Goal: Task Accomplishment & Management: Complete application form

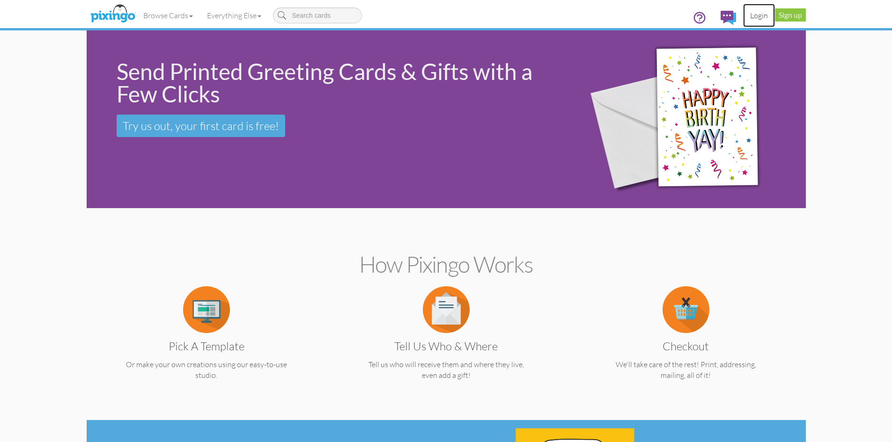
click at [759, 16] on link "Login" at bounding box center [759, 15] width 32 height 23
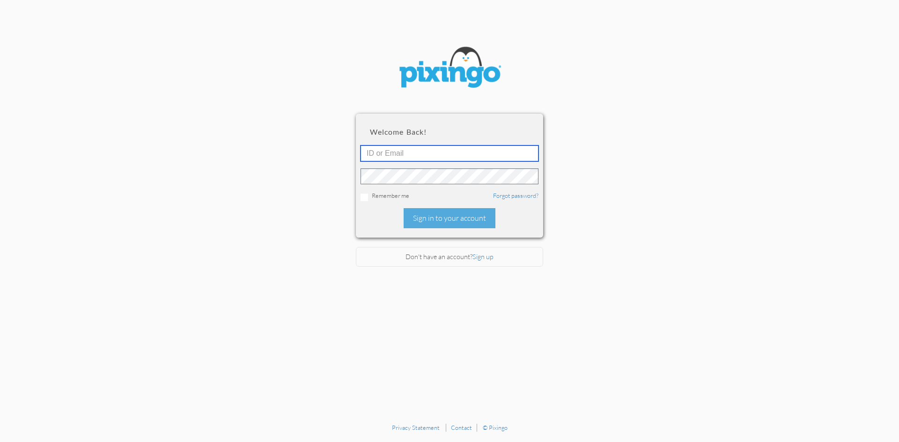
type input "R10401"
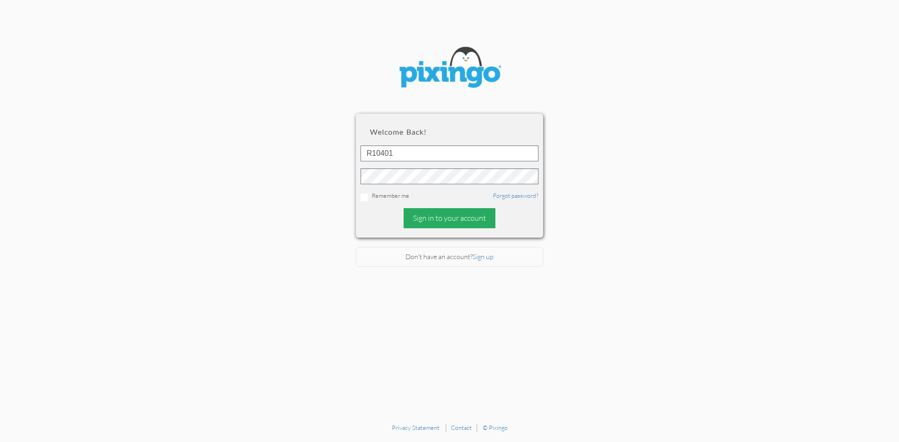
click at [439, 216] on div "Sign in to your account" at bounding box center [450, 218] width 92 height 20
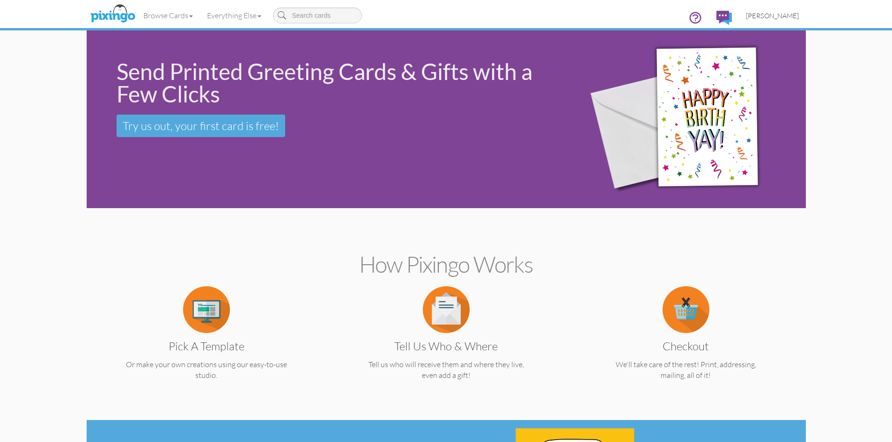
click at [784, 13] on span "Chris Janney" at bounding box center [772, 16] width 53 height 8
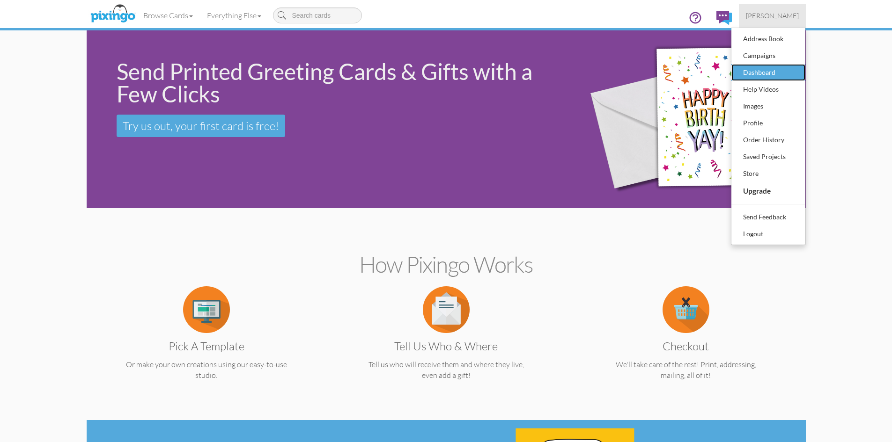
click at [764, 76] on div "Dashboard" at bounding box center [768, 73] width 55 height 14
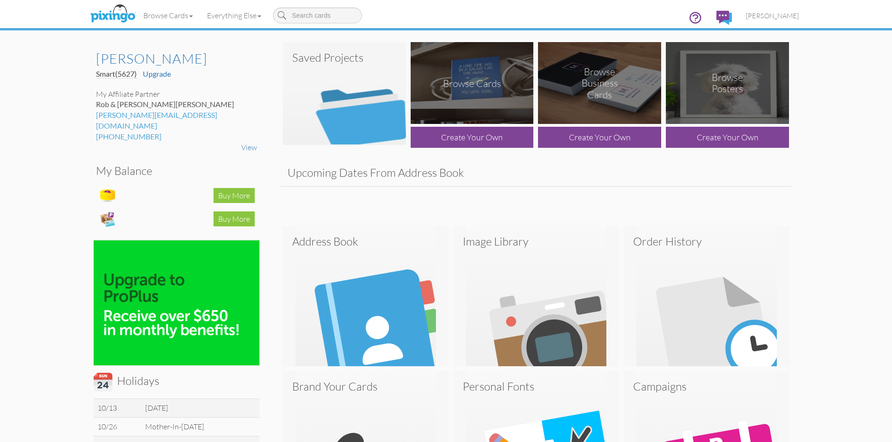
click at [294, 89] on img at bounding box center [344, 93] width 123 height 103
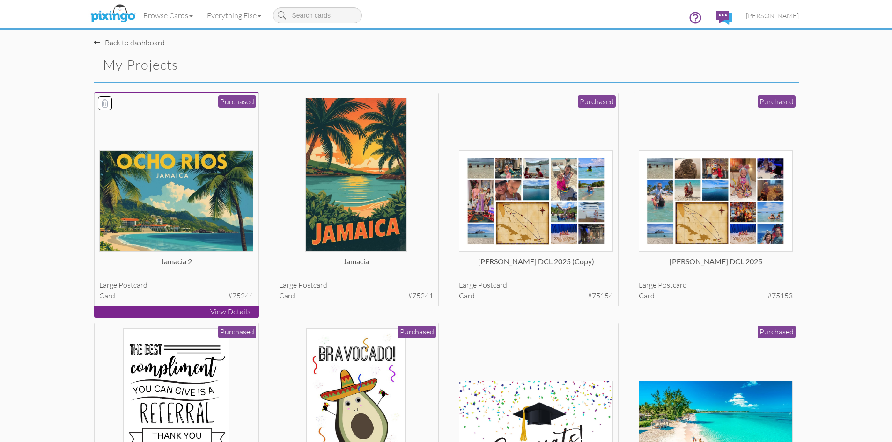
click at [214, 215] on img at bounding box center [176, 201] width 154 height 102
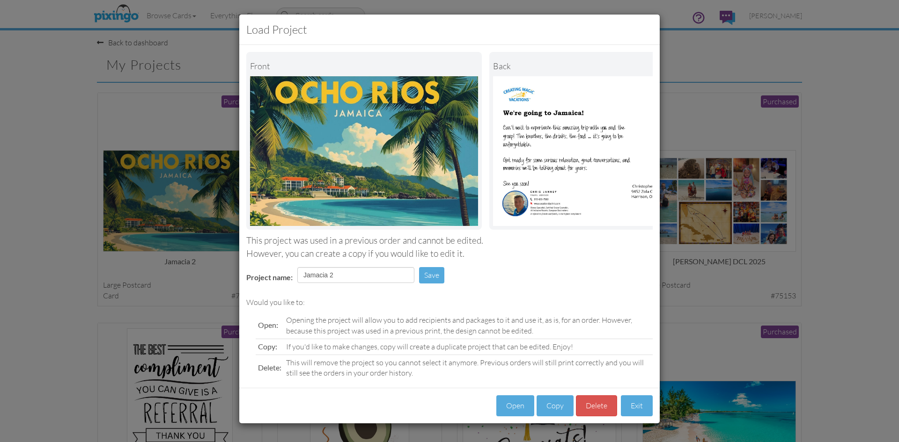
scroll to position [3, 0]
click at [511, 407] on button "Open" at bounding box center [515, 406] width 38 height 21
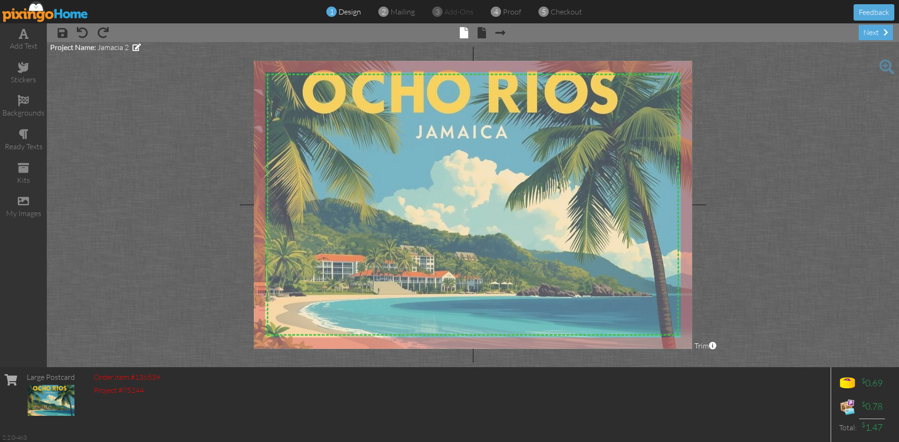
click at [488, 261] on div at bounding box center [473, 205] width 438 height 288
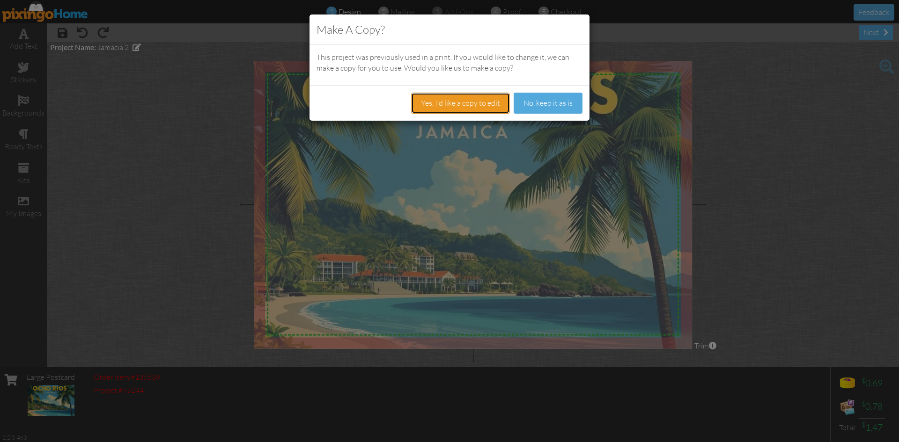
click at [472, 106] on button "Yes, I'd like a copy to edit" at bounding box center [460, 103] width 99 height 21
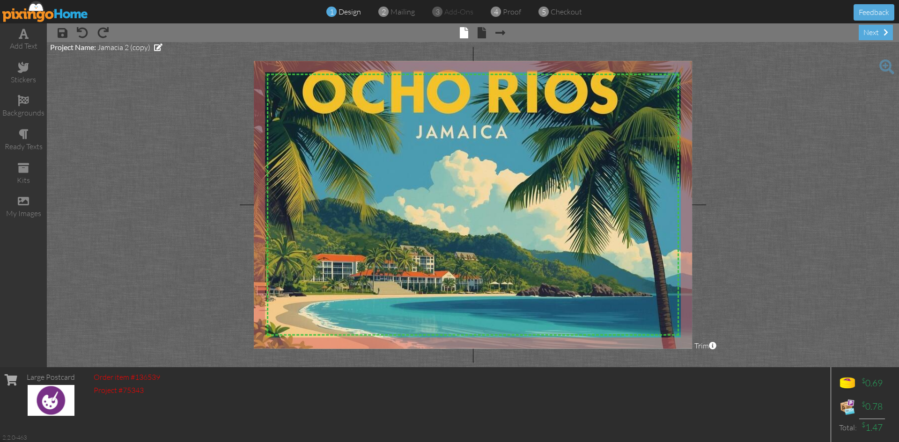
click at [469, 176] on img at bounding box center [461, 237] width 498 height 374
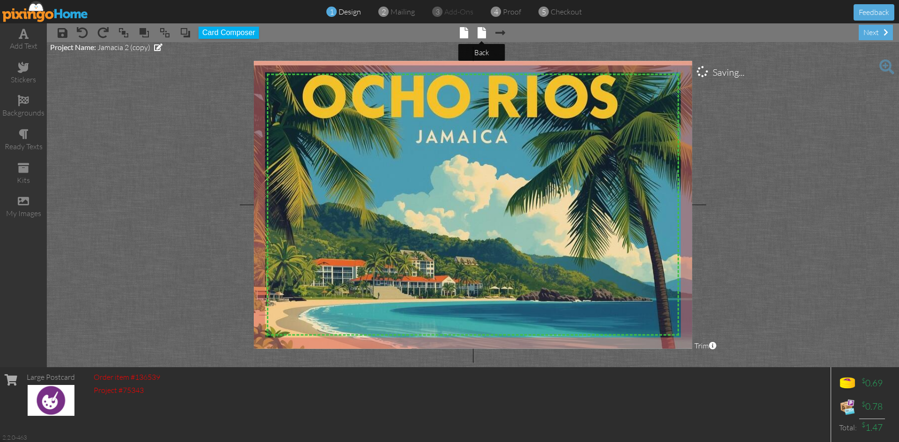
click at [481, 31] on span at bounding box center [481, 32] width 8 height 11
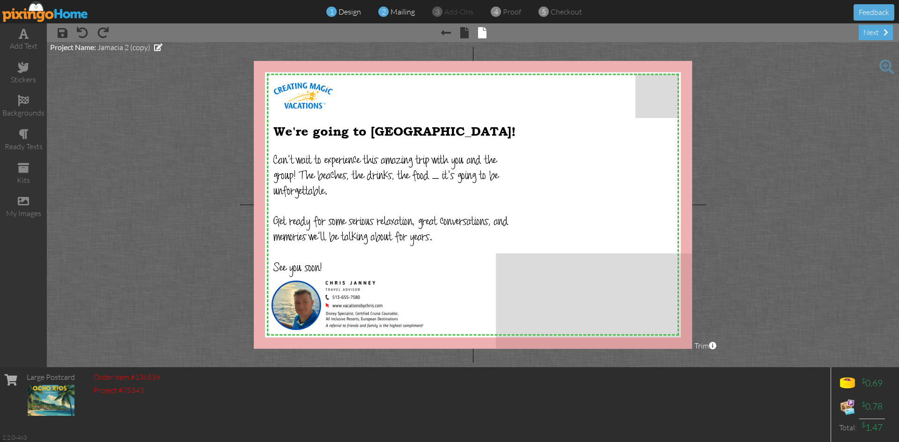
click at [387, 12] on span at bounding box center [383, 12] width 10 height 18
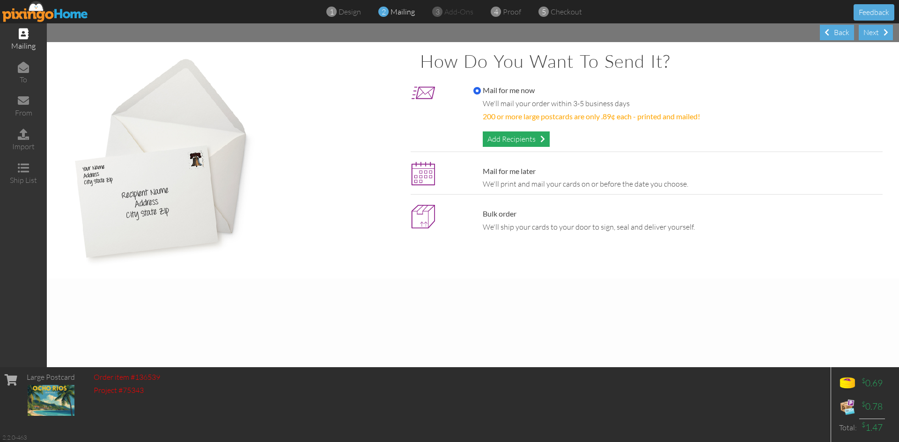
click at [510, 141] on div "Add Recipients" at bounding box center [516, 139] width 67 height 15
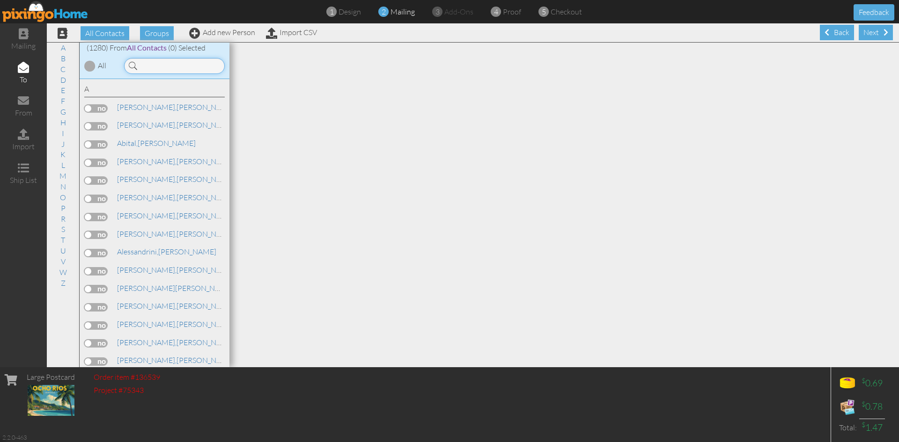
click at [148, 66] on input at bounding box center [174, 66] width 101 height 16
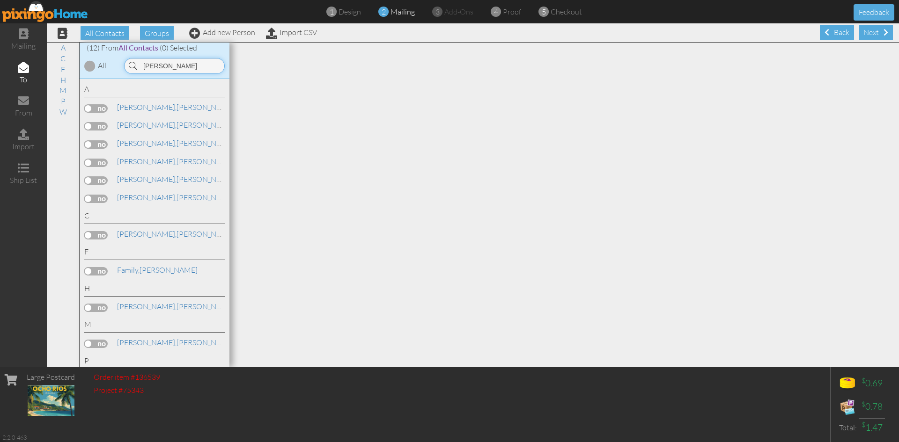
type input "aron"
click at [97, 143] on label at bounding box center [95, 144] width 23 height 8
click at [0, 0] on input "checkbox" at bounding box center [0, 0] width 0 height 0
drag, startPoint x: 162, startPoint y: 66, endPoint x: 135, endPoint y: 66, distance: 27.2
click at [135, 66] on div "aron" at bounding box center [174, 66] width 101 height 16
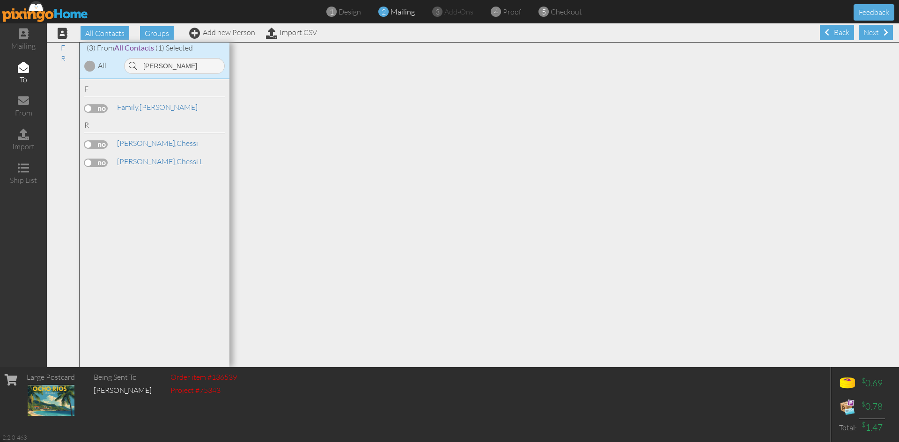
click at [99, 162] on label at bounding box center [95, 163] width 23 height 8
click at [0, 0] on input "checkbox" at bounding box center [0, 0] width 0 height 0
drag, startPoint x: 161, startPoint y: 66, endPoint x: 126, endPoint y: 69, distance: 34.8
click at [126, 69] on input "roddy" at bounding box center [174, 66] width 101 height 16
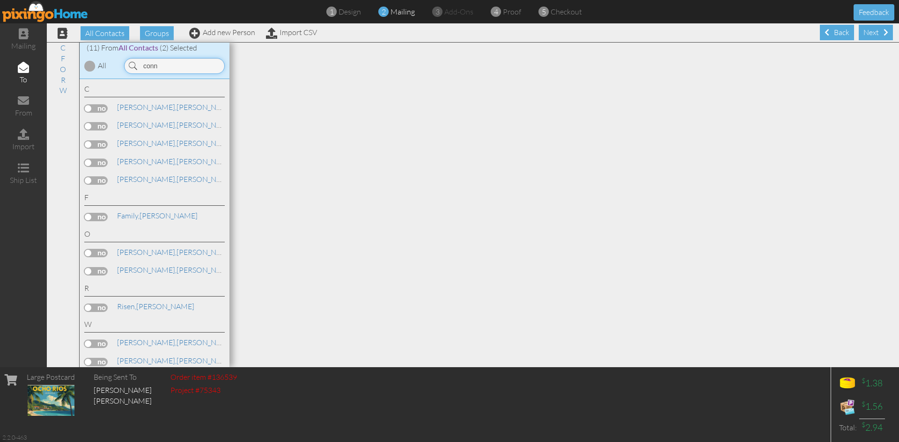
type input "conn"
click at [97, 162] on label at bounding box center [95, 163] width 23 height 8
click at [0, 0] on input "checkbox" at bounding box center [0, 0] width 0 height 0
click at [147, 160] on link "Connley, Glenn" at bounding box center [175, 161] width 119 height 11
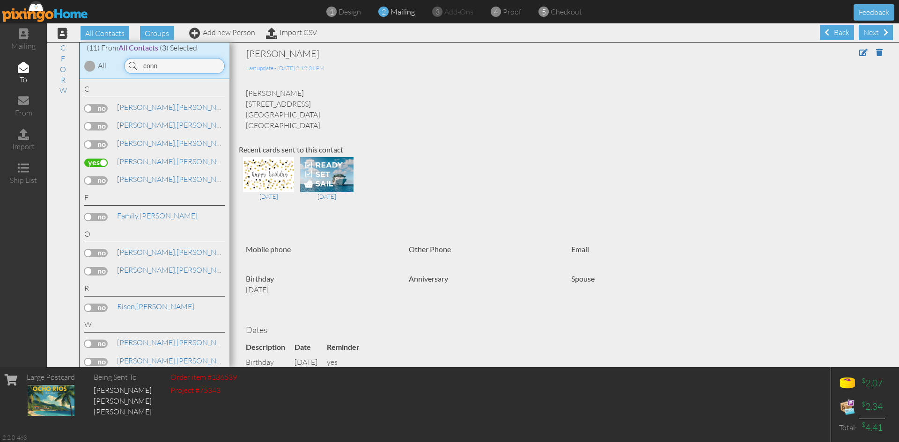
drag, startPoint x: 166, startPoint y: 67, endPoint x: 126, endPoint y: 69, distance: 39.3
click at [126, 69] on input "conn" at bounding box center [174, 66] width 101 height 16
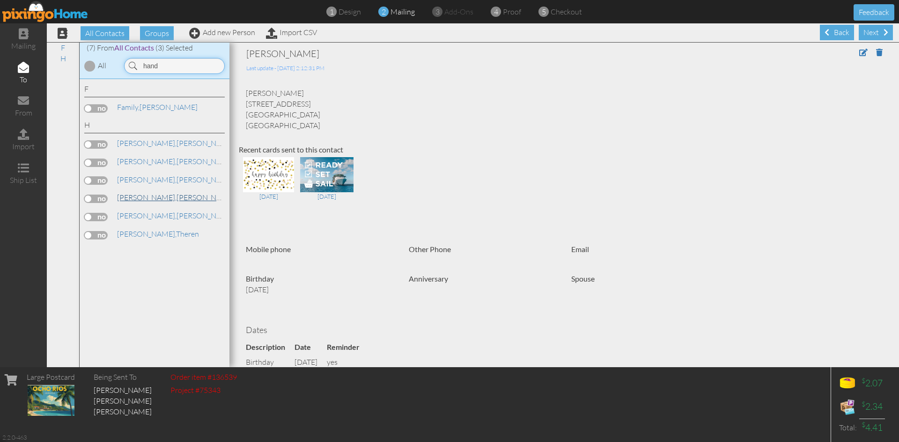
type input "hand"
click at [129, 195] on span "[PERSON_NAME]," at bounding box center [146, 197] width 59 height 9
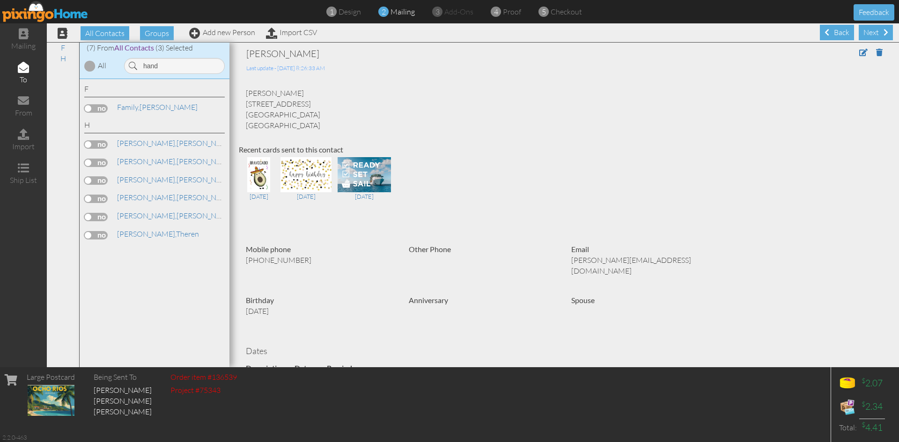
click at [100, 198] on label at bounding box center [95, 199] width 23 height 8
click at [0, 0] on input "checkbox" at bounding box center [0, 0] width 0 height 0
drag, startPoint x: 142, startPoint y: 67, endPoint x: 133, endPoint y: 67, distance: 8.9
click at [133, 67] on div "hand" at bounding box center [174, 66] width 101 height 16
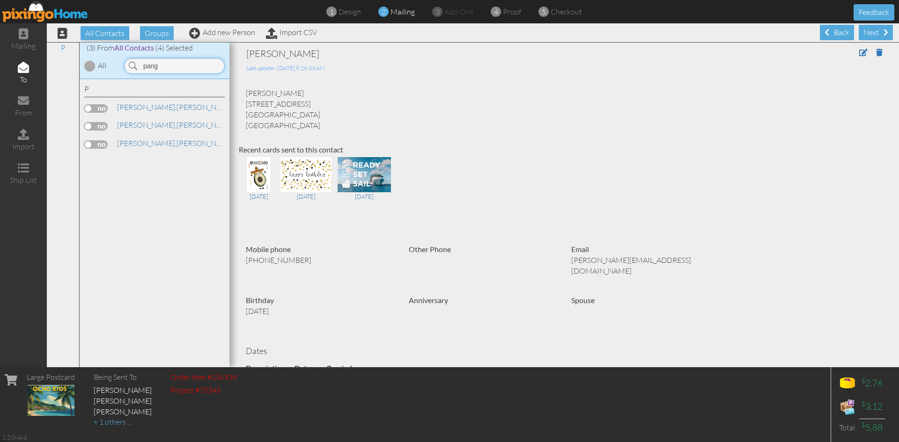
type input "pang"
click at [96, 143] on label at bounding box center [95, 144] width 23 height 8
click at [0, 0] on input "checkbox" at bounding box center [0, 0] width 0 height 0
drag, startPoint x: 161, startPoint y: 70, endPoint x: 140, endPoint y: 69, distance: 21.1
click at [140, 69] on input "pang" at bounding box center [174, 66] width 101 height 16
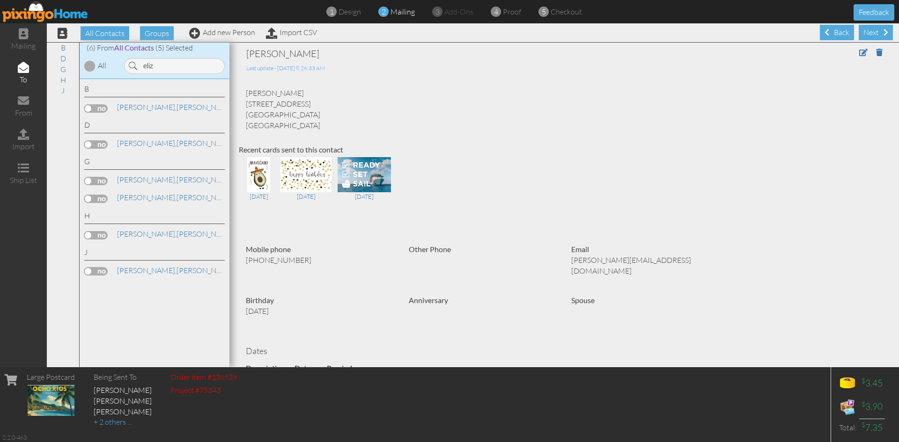
click at [99, 272] on label at bounding box center [95, 271] width 23 height 8
click at [0, 0] on input "checkbox" at bounding box center [0, 0] width 0 height 0
click at [145, 271] on link "Janney, Elizabeth" at bounding box center [175, 270] width 119 height 11
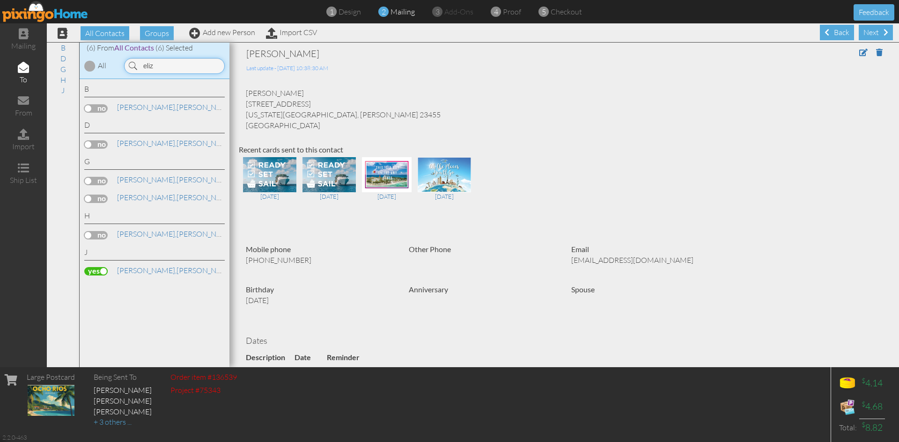
drag, startPoint x: 156, startPoint y: 65, endPoint x: 129, endPoint y: 67, distance: 27.7
click at [129, 67] on div "eliz" at bounding box center [174, 66] width 101 height 16
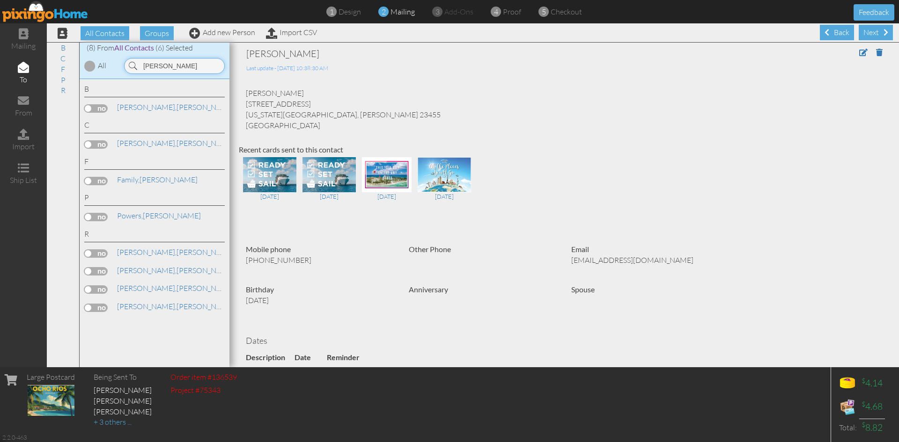
type input "ross"
click at [93, 254] on label at bounding box center [95, 254] width 23 height 8
click at [0, 0] on input "checkbox" at bounding box center [0, 0] width 0 height 0
drag, startPoint x: 158, startPoint y: 66, endPoint x: 88, endPoint y: 68, distance: 70.2
click at [88, 68] on div "(8) From All Contacts (7) Selected All ross" at bounding box center [155, 61] width 150 height 37
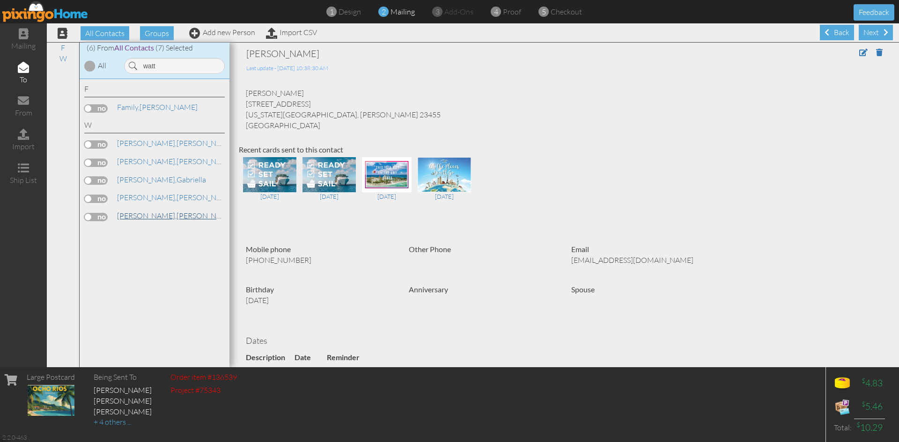
click at [147, 216] on link "Watts, Juliana" at bounding box center [175, 215] width 119 height 11
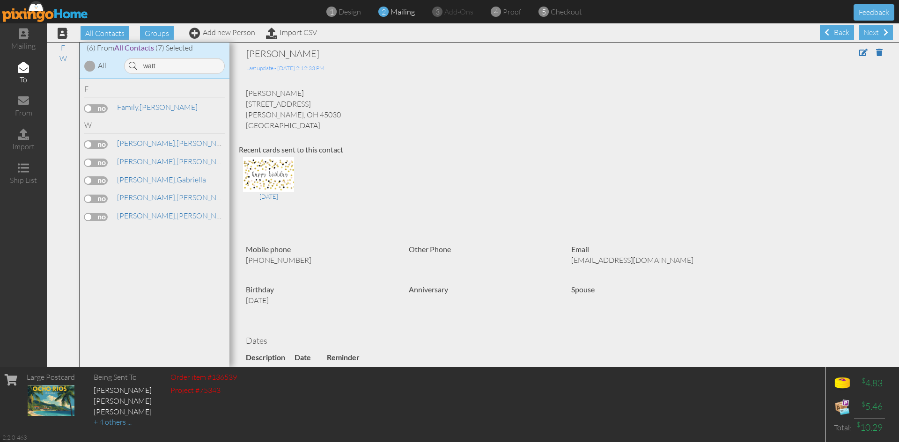
click at [101, 217] on label at bounding box center [95, 217] width 23 height 8
click at [0, 0] on input "checkbox" at bounding box center [0, 0] width 0 height 0
drag, startPoint x: 156, startPoint y: 69, endPoint x: 123, endPoint y: 69, distance: 33.2
click at [124, 69] on div "watt" at bounding box center [174, 66] width 110 height 16
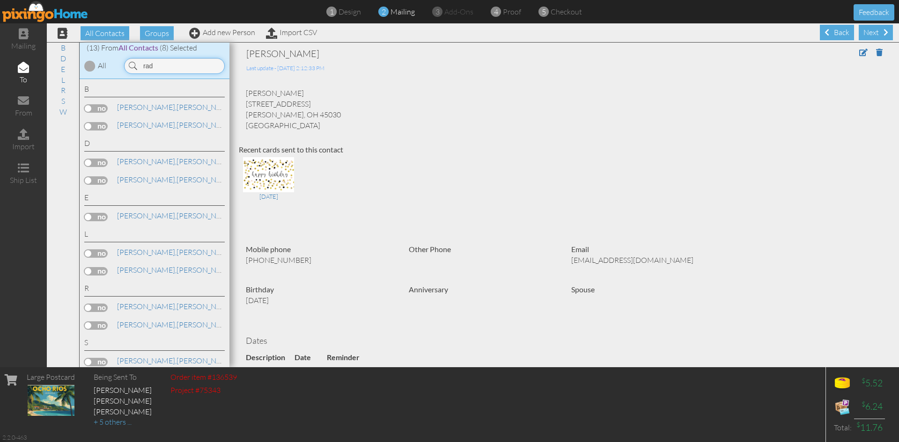
type input "rad"
click at [99, 306] on label at bounding box center [95, 308] width 23 height 8
click at [0, 0] on input "checkbox" at bounding box center [0, 0] width 0 height 0
drag, startPoint x: 157, startPoint y: 66, endPoint x: 142, endPoint y: 66, distance: 15.0
click at [142, 66] on input "rad" at bounding box center [174, 66] width 101 height 16
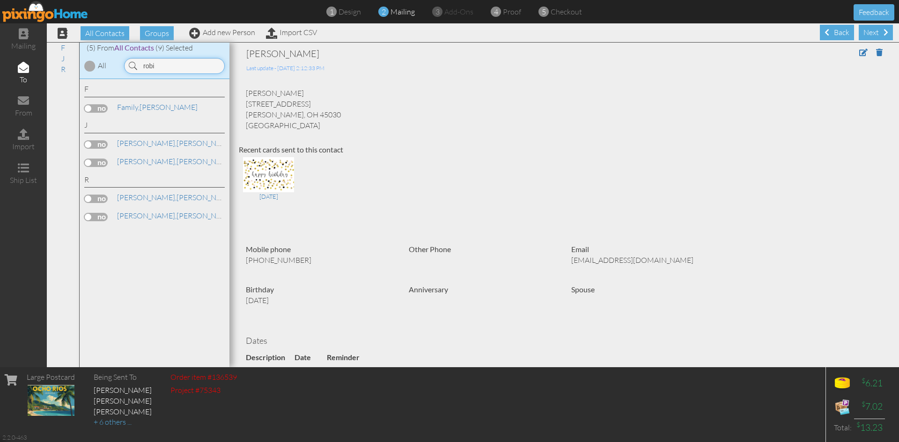
type input "robi"
click at [101, 198] on label at bounding box center [95, 199] width 23 height 8
click at [0, 0] on input "checkbox" at bounding box center [0, 0] width 0 height 0
drag, startPoint x: 160, startPoint y: 67, endPoint x: 140, endPoint y: 67, distance: 19.7
click at [140, 67] on input "robi" at bounding box center [174, 66] width 101 height 16
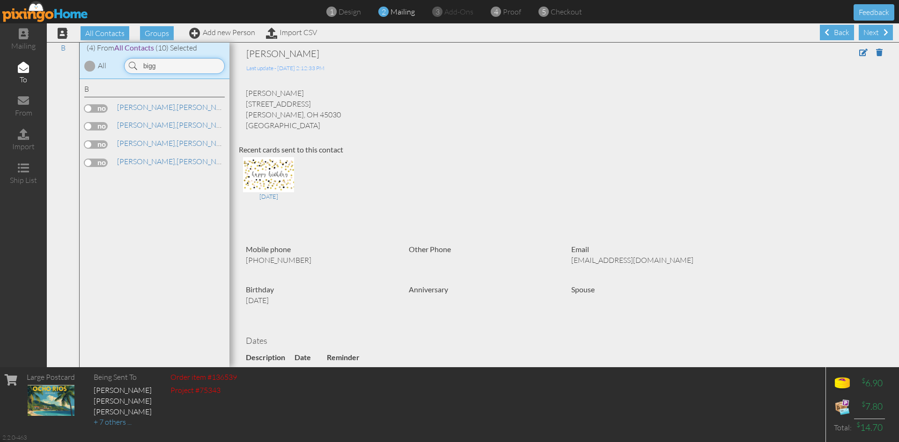
type input "bigg"
click at [102, 126] on label at bounding box center [95, 126] width 23 height 8
click at [0, 0] on input "checkbox" at bounding box center [0, 0] width 0 height 0
click at [140, 67] on input "bigg" at bounding box center [174, 66] width 101 height 16
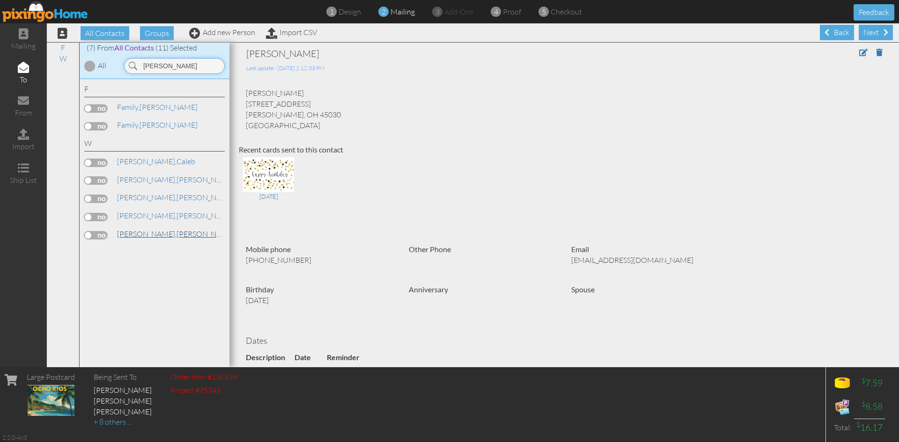
type input "wilson"
click at [131, 235] on span "[PERSON_NAME]," at bounding box center [146, 233] width 59 height 9
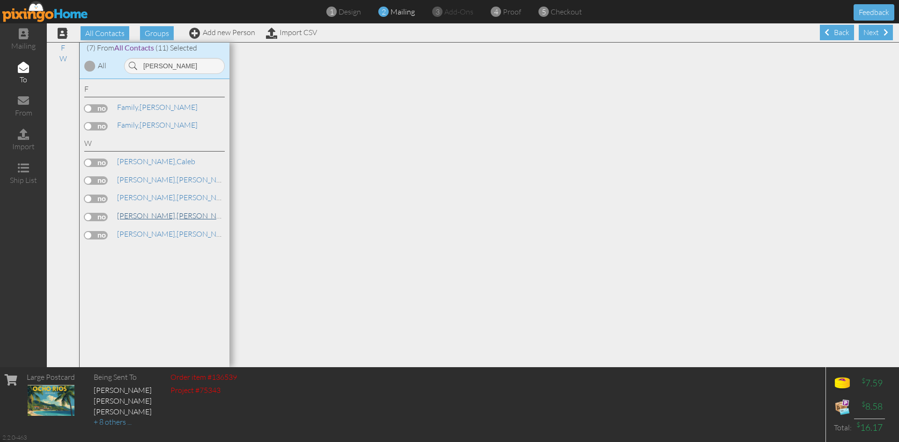
click at [141, 216] on span "[PERSON_NAME]," at bounding box center [146, 215] width 59 height 9
click at [147, 213] on link "Wilson, Michael C" at bounding box center [175, 215] width 119 height 11
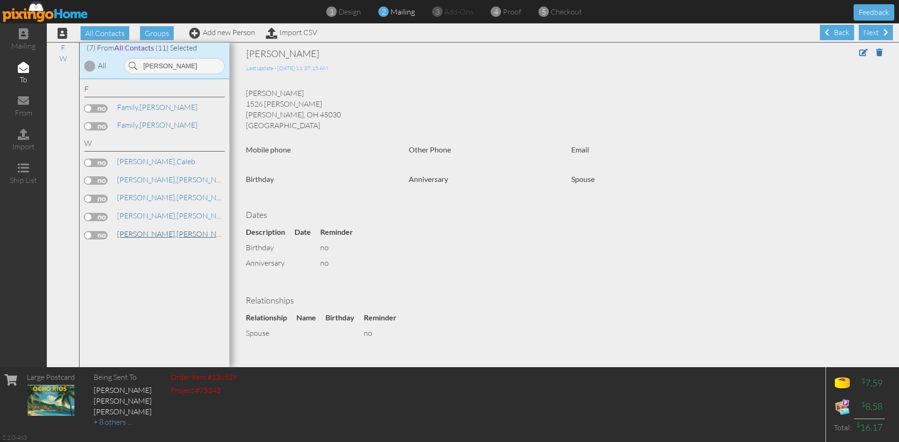
click at [137, 234] on span "[PERSON_NAME]," at bounding box center [146, 233] width 59 height 9
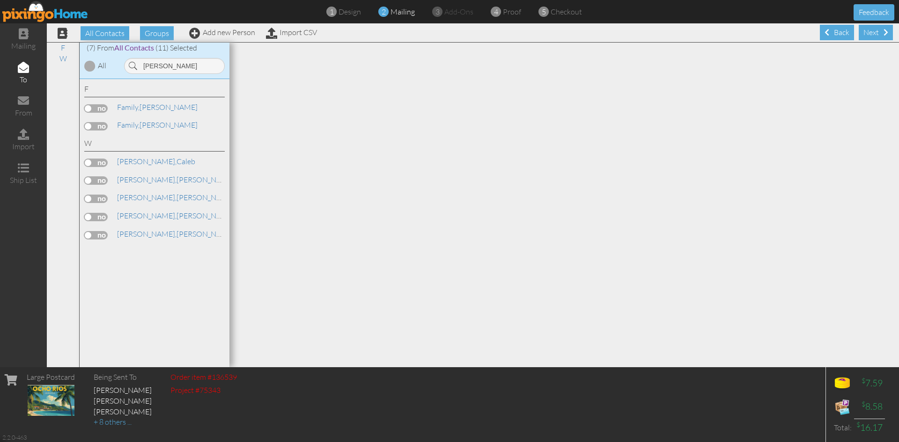
scroll to position [0, 0]
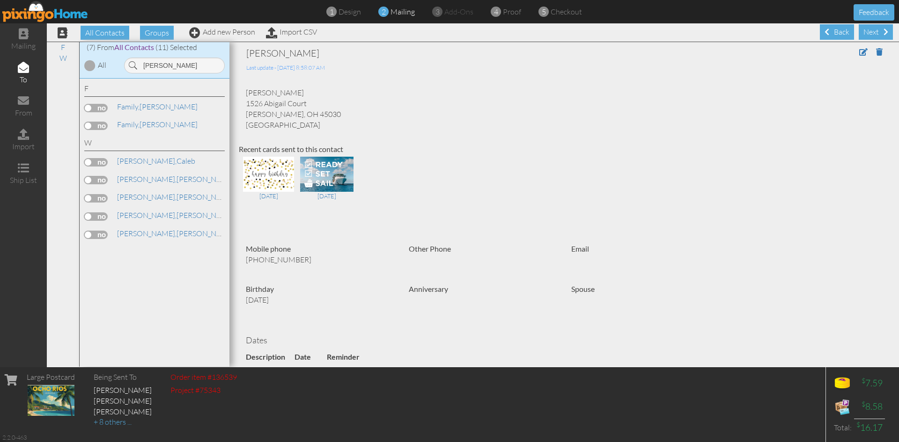
click at [103, 233] on label at bounding box center [95, 235] width 23 height 8
click at [0, 0] on input "checkbox" at bounding box center [0, 0] width 0 height 0
drag, startPoint x: 169, startPoint y: 67, endPoint x: 134, endPoint y: 68, distance: 35.1
click at [134, 68] on div "wilson" at bounding box center [174, 66] width 101 height 16
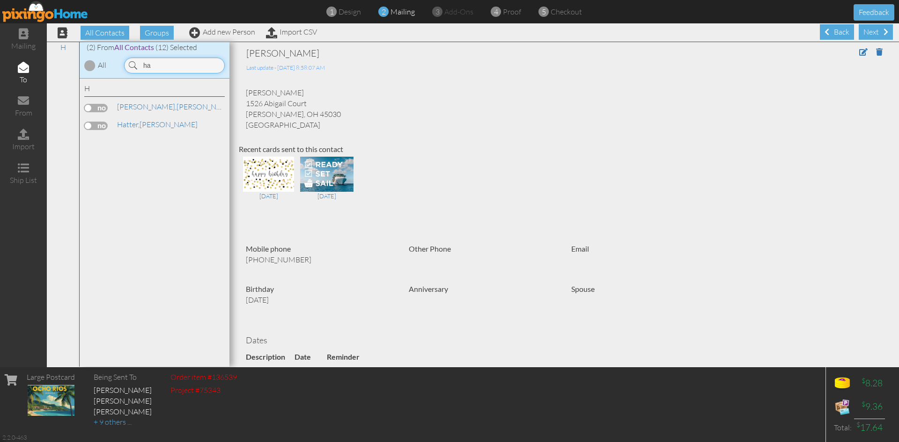
type input "h"
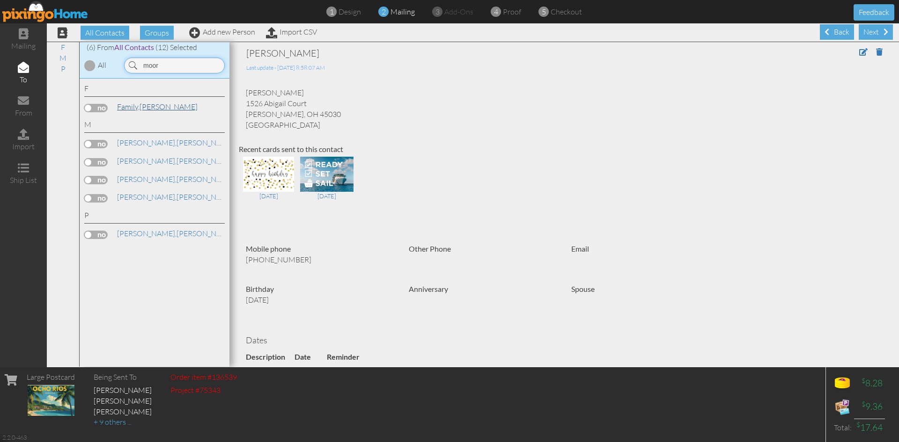
type input "moor"
click at [144, 109] on link "Family, Moore" at bounding box center [157, 106] width 82 height 11
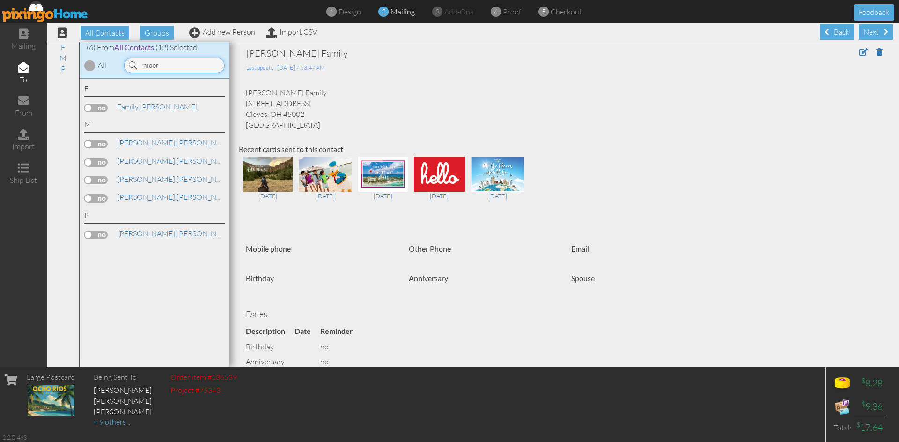
drag, startPoint x: 161, startPoint y: 65, endPoint x: 139, endPoint y: 65, distance: 21.5
click at [139, 65] on input "moor" at bounding box center [174, 66] width 101 height 16
type input "h"
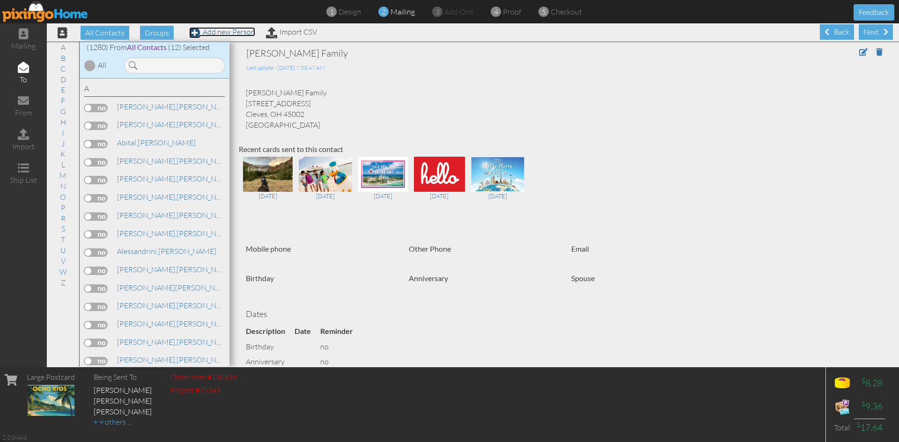
click at [221, 32] on link "Add new Person" at bounding box center [222, 31] width 66 height 9
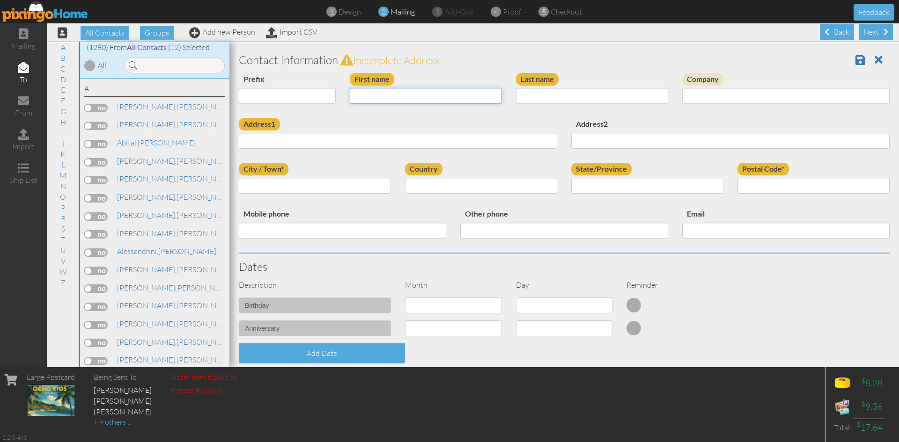
click at [415, 99] on input "First name" at bounding box center [426, 96] width 152 height 16
type input "[PERSON_NAME]"
type input "J"
type input "Haussler"
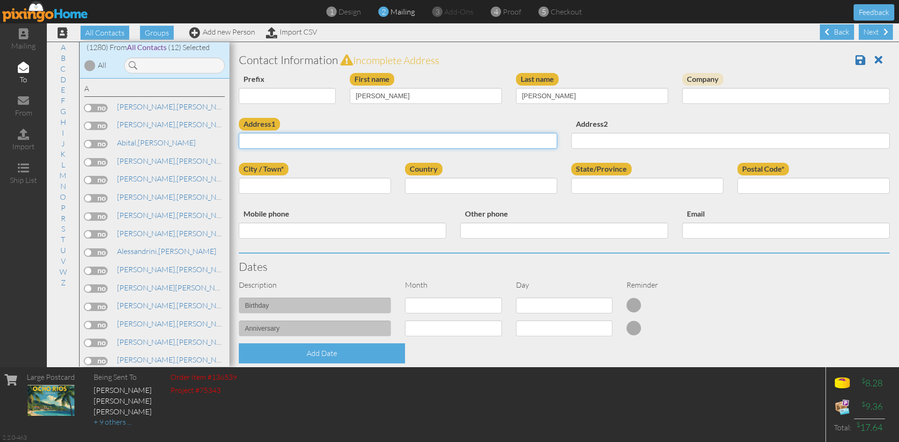
click at [272, 142] on input "Address1" at bounding box center [398, 141] width 318 height 16
paste input "6187 Delcrest Dr Fairfield , Ohio 45014 · USA"
drag, startPoint x: 341, startPoint y: 142, endPoint x: 359, endPoint y: 144, distance: 18.4
click at [359, 144] on input "6187 Delcrest Dr Fairfield , Ohio 45014" at bounding box center [398, 141] width 318 height 16
type input "6187 Delcrest Dr Fairfield , Ohio"
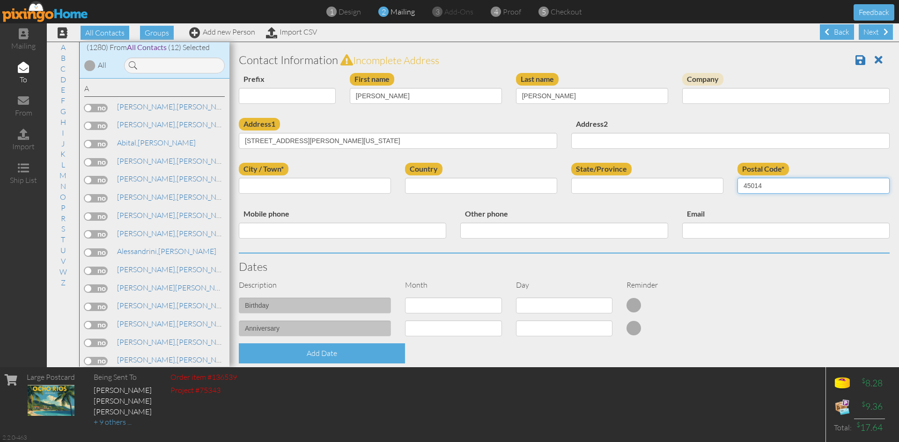
type input "45014"
click at [473, 190] on select "[GEOGRAPHIC_DATA] -------------- [GEOGRAPHIC_DATA] [GEOGRAPHIC_DATA] [GEOGRAPHI…" at bounding box center [481, 186] width 152 height 16
select select "object:42624"
click at [405, 178] on select "[GEOGRAPHIC_DATA] -------------- [GEOGRAPHIC_DATA] [GEOGRAPHIC_DATA] [GEOGRAPHI…" at bounding box center [481, 186] width 152 height 16
drag, startPoint x: 325, startPoint y: 140, endPoint x: 341, endPoint y: 143, distance: 16.2
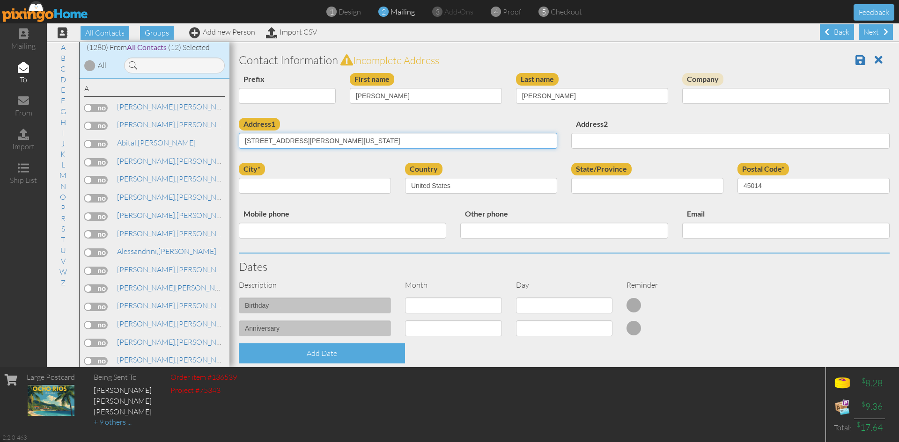
click at [355, 143] on input "6187 Delcrest Dr Fairfield , Ohio" at bounding box center [398, 141] width 318 height 16
click at [614, 189] on select "AA (Military) AE (Military) [US_STATE] [US_STATE] [US_STATE] AP (Military) [US_…" at bounding box center [647, 186] width 152 height 16
select select "object:42912"
click at [571, 178] on select "AA (Military) AE (Military) [US_STATE] [US_STATE] [US_STATE] AP (Military) [US_…" at bounding box center [647, 186] width 152 height 16
click at [347, 144] on input "6187 Delcrest Dr Fairfield , Ohio" at bounding box center [398, 141] width 318 height 16
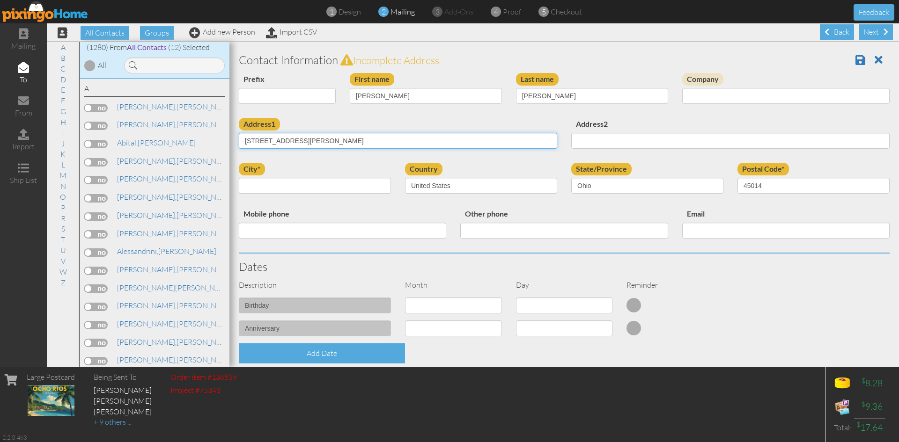
drag, startPoint x: 295, startPoint y: 140, endPoint x: 319, endPoint y: 139, distance: 24.4
click at [319, 139] on input "6187 Delcrest Dr Fairfield" at bounding box center [398, 141] width 318 height 16
type input "[STREET_ADDRESS]"
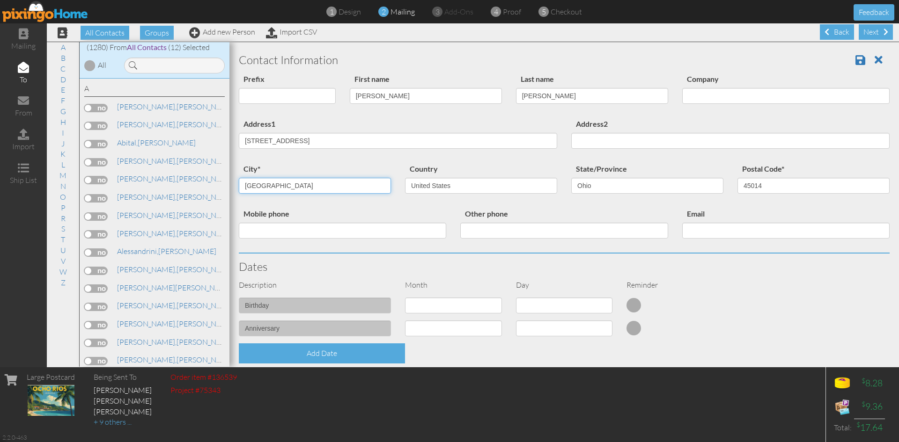
type input "[GEOGRAPHIC_DATA]"
click at [319, 141] on input "[STREET_ADDRESS]" at bounding box center [398, 141] width 318 height 16
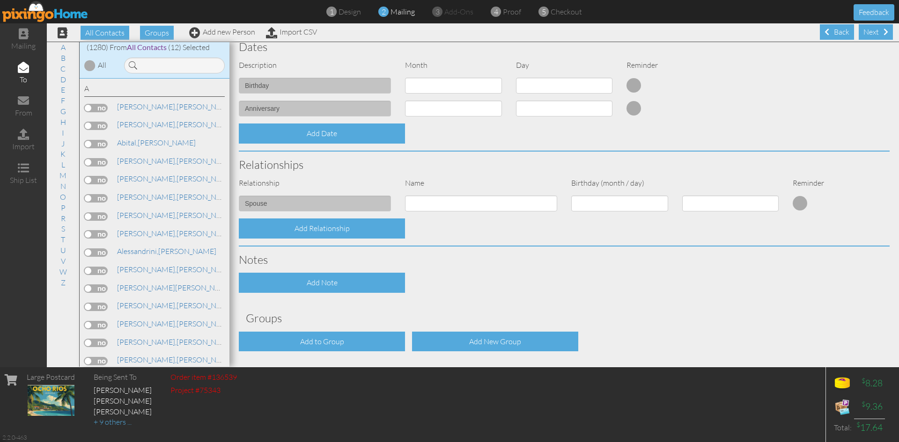
scroll to position [253, 0]
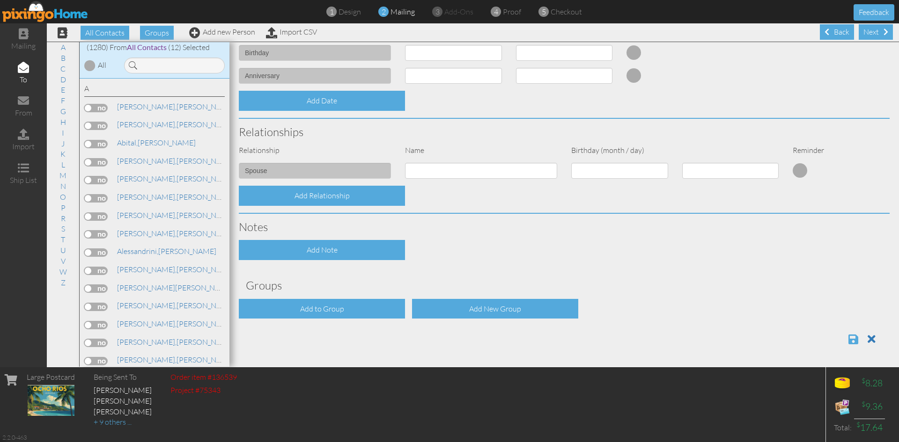
type input "[STREET_ADDRESS]"
click at [848, 339] on span at bounding box center [853, 339] width 10 height 11
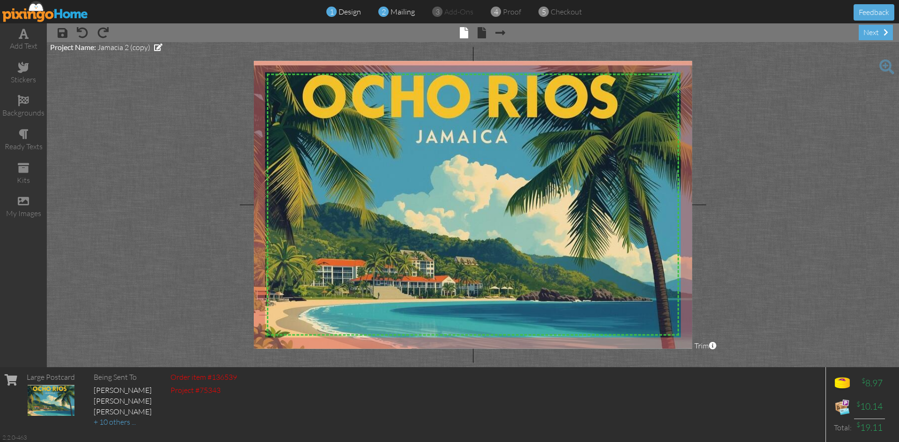
click at [404, 10] on span "mailing" at bounding box center [402, 11] width 24 height 9
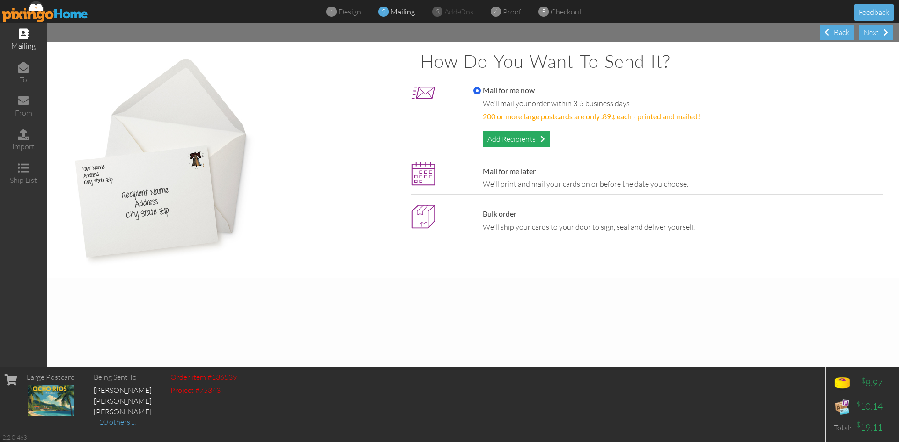
click at [528, 139] on div "Add Recipients" at bounding box center [516, 139] width 67 height 15
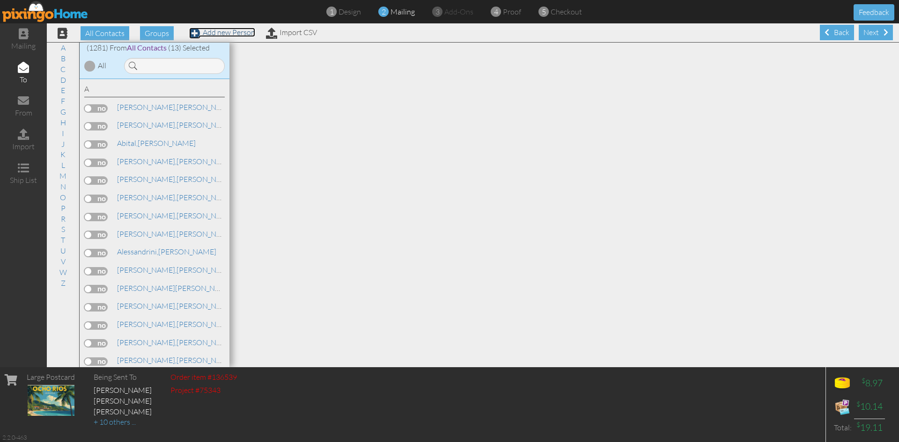
click at [213, 34] on link "Add new Person" at bounding box center [222, 32] width 66 height 9
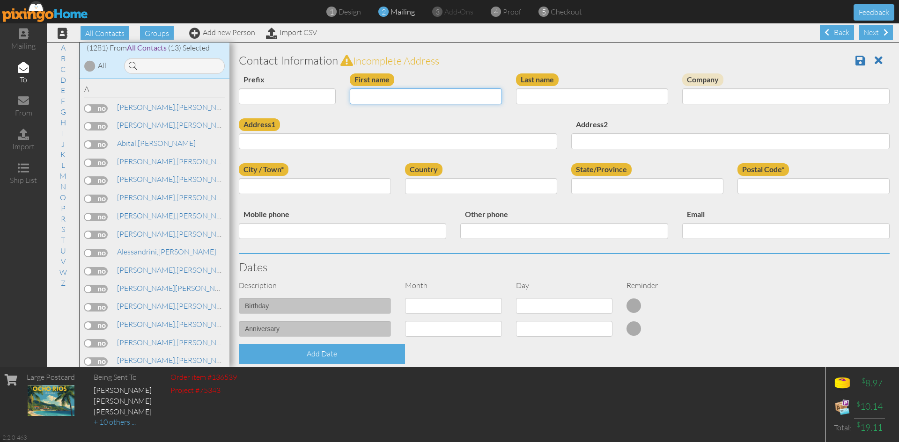
click at [411, 97] on input "First name" at bounding box center [426, 96] width 152 height 16
type input "Marcus"
type input "[PERSON_NAME]"
click at [313, 140] on input "Address1" at bounding box center [398, 141] width 318 height 16
paste input "3694 Sandal Lane Cincinnati, Ohio 45248"
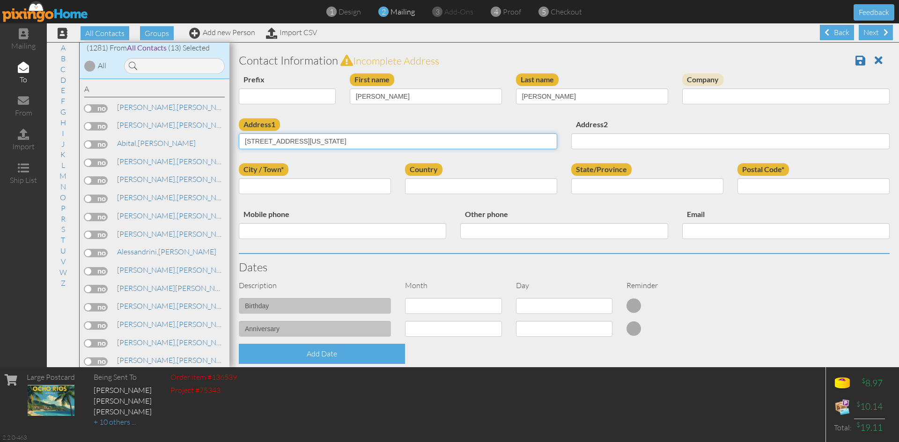
drag, startPoint x: 349, startPoint y: 141, endPoint x: 367, endPoint y: 139, distance: 18.8
click at [374, 140] on input "3694 Sandal Lane Cincinnati, Ohio 45248" at bounding box center [398, 141] width 318 height 16
type input "3694 Sandal Lane Cincinnati, Ohio"
type input "45248"
click at [600, 188] on input "State/Province" at bounding box center [647, 186] width 152 height 16
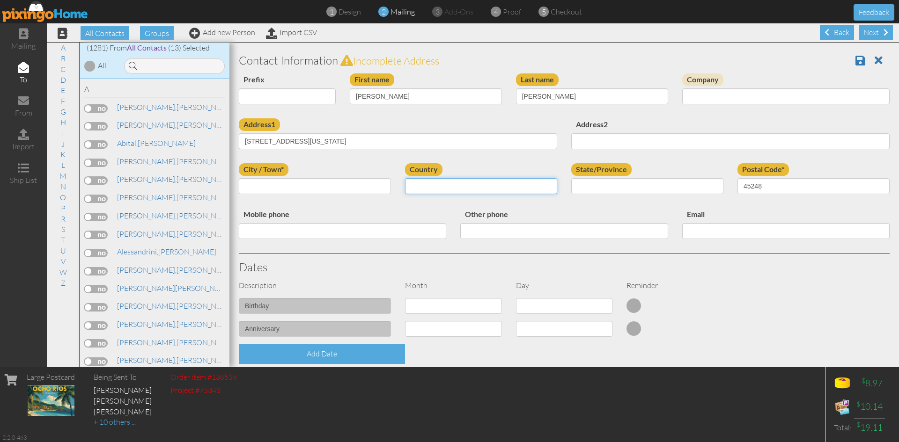
click at [468, 188] on select "[GEOGRAPHIC_DATA] -------------- [GEOGRAPHIC_DATA] [GEOGRAPHIC_DATA] [GEOGRAPHI…" at bounding box center [481, 186] width 152 height 16
select select "object:4095"
click at [405, 178] on select "[GEOGRAPHIC_DATA] -------------- [GEOGRAPHIC_DATA] [GEOGRAPHIC_DATA] [GEOGRAPHI…" at bounding box center [481, 186] width 152 height 16
click at [581, 181] on select "AA (Military) AE (Military) [US_STATE] [US_STATE] [US_STATE] AP (Military) [US_…" at bounding box center [647, 186] width 152 height 16
select select "object:4383"
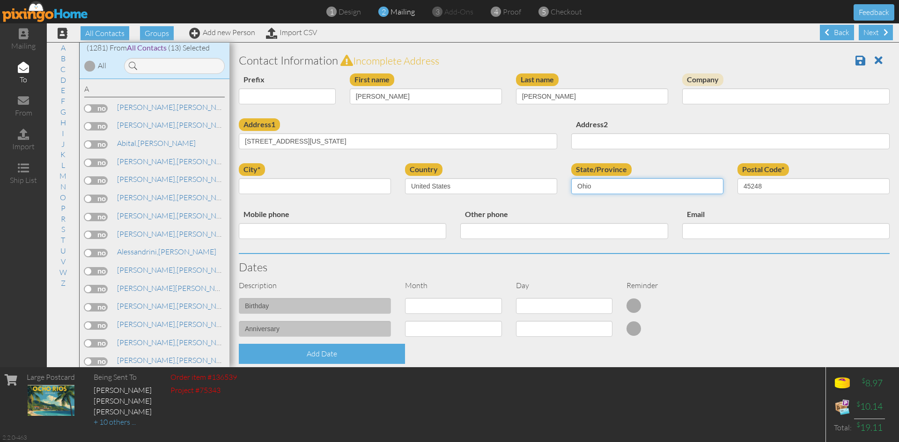
click at [571, 178] on select "AA (Military) AE (Military) [US_STATE] [US_STATE] [US_STATE] AP (Military) [US_…" at bounding box center [647, 186] width 152 height 16
drag, startPoint x: 300, startPoint y: 140, endPoint x: 328, endPoint y: 144, distance: 28.9
click at [328, 144] on input "3694 Sandal Lane Cincinnati, Ohio" at bounding box center [398, 141] width 318 height 16
type input "3694 Sandal Lane , Ohio"
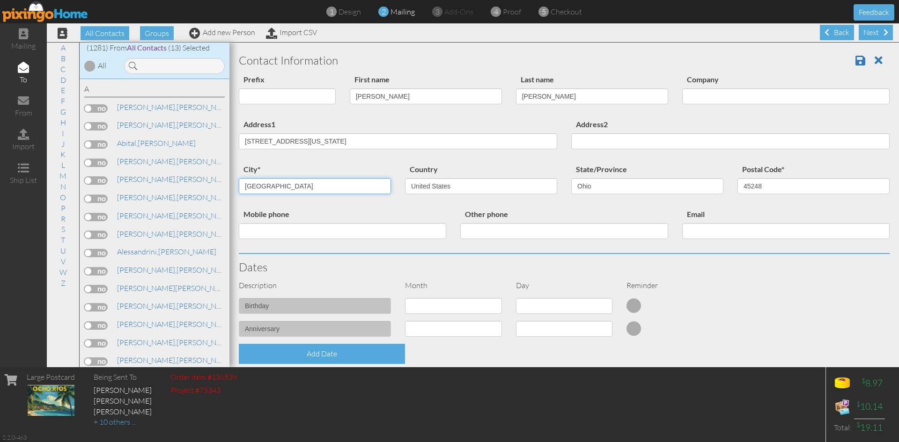
type input "Cincinnati"
click at [354, 141] on input "3694 Sandal Lane , Ohio" at bounding box center [398, 141] width 318 height 16
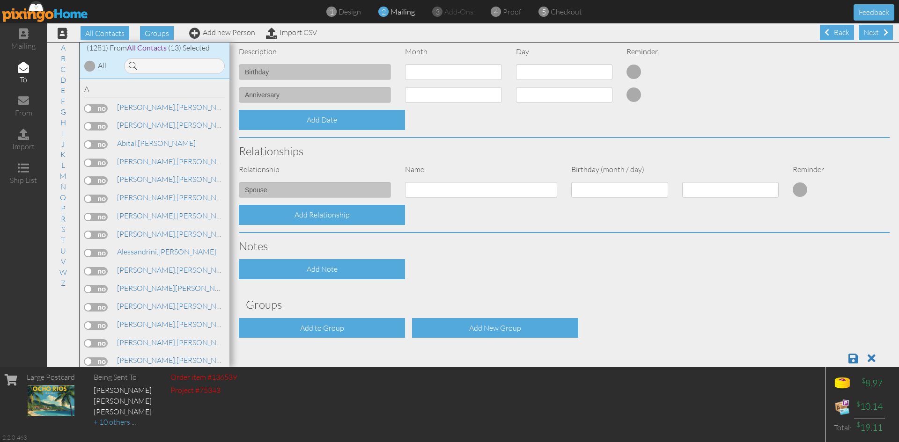
scroll to position [253, 0]
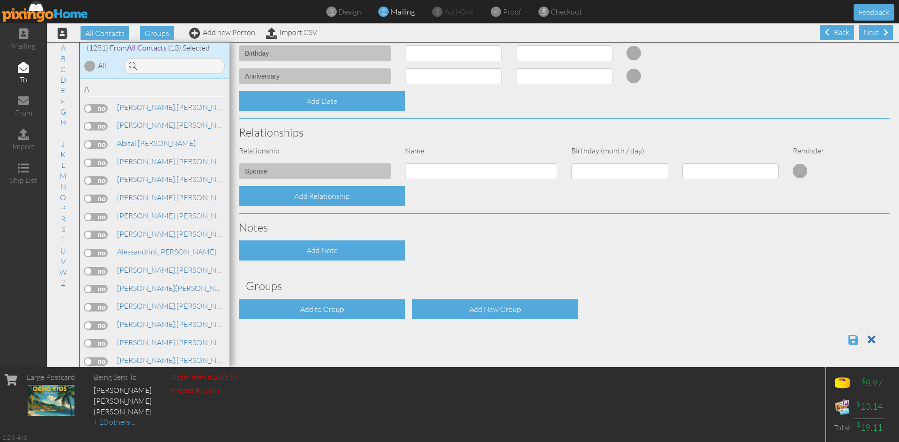
type input "3694 Sandal Lane"
click at [848, 338] on span at bounding box center [853, 339] width 10 height 11
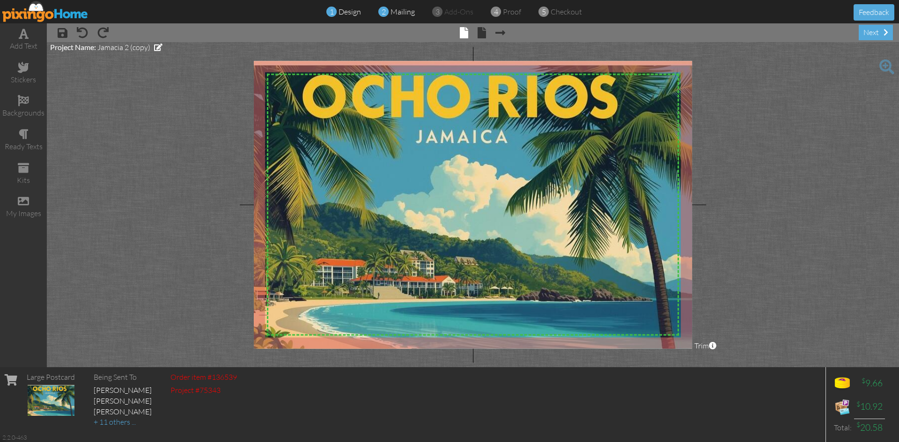
click at [406, 13] on span "mailing" at bounding box center [402, 11] width 24 height 9
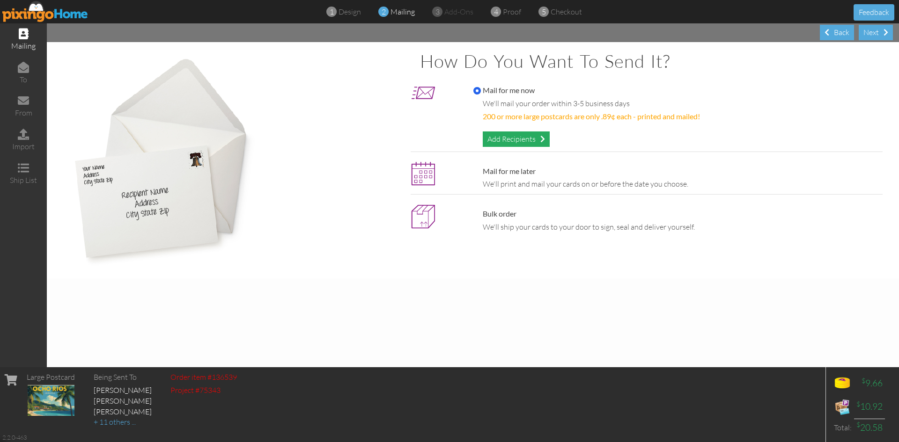
click at [508, 139] on div "Add Recipients" at bounding box center [516, 139] width 67 height 15
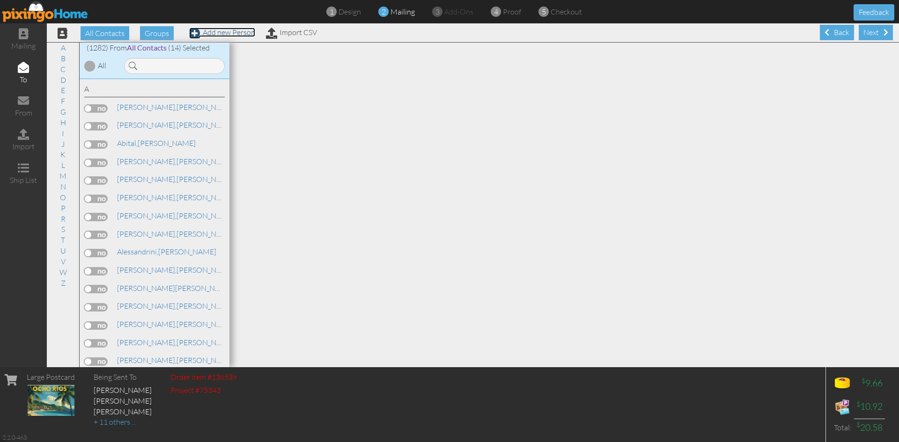
click at [234, 32] on link "Add new Person" at bounding box center [222, 32] width 66 height 9
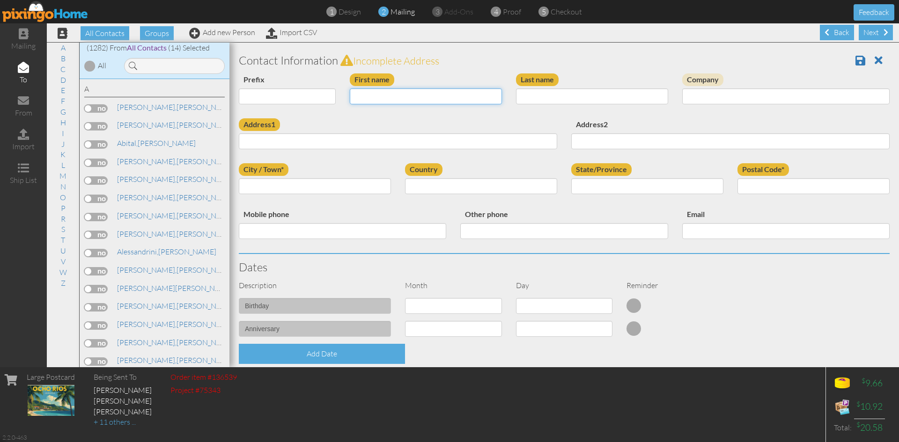
click at [369, 94] on input "First name" at bounding box center [426, 96] width 152 height 16
type input "[PERSON_NAME]"
type input "Hater"
paste input "514 Clayton Ct Harrison, Ohio 45030"
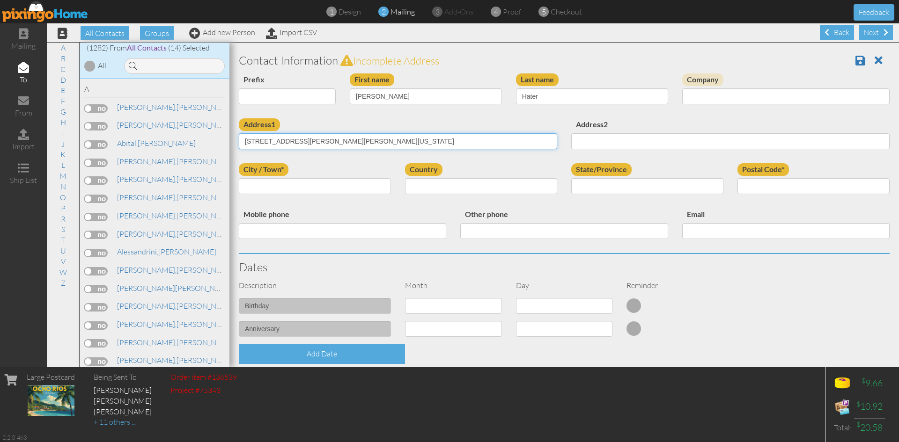
drag, startPoint x: 335, startPoint y: 143, endPoint x: 347, endPoint y: 141, distance: 12.4
click at [352, 144] on input "514 Clayton Ct Harrison, Ohio 45030" at bounding box center [398, 141] width 318 height 16
type input "514 Clayton Ct Harrison, Ohio"
type input "45030"
click at [446, 187] on select "United States -------------- Afghanistan Albania Algeria American Samoa Andorra…" at bounding box center [481, 186] width 152 height 16
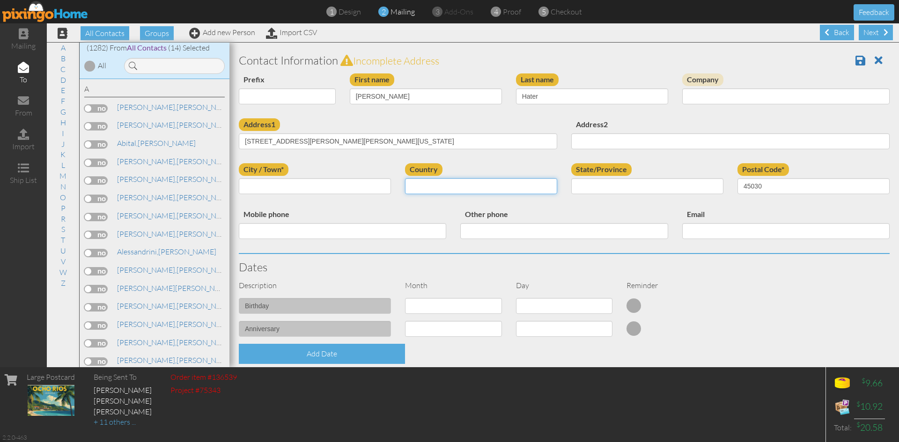
select select "object:4098"
click at [405, 178] on select "United States -------------- Afghanistan Albania Algeria American Samoa Andorra…" at bounding box center [481, 186] width 152 height 16
click at [574, 186] on select "AA (Military) AE (Military) Alabama Alaska American Samoa AP (Military) Arizona…" at bounding box center [647, 186] width 152 height 16
select select "object:4386"
click at [571, 178] on select "AA (Military) AE (Military) Alabama Alaska American Samoa AP (Military) Arizona…" at bounding box center [647, 186] width 152 height 16
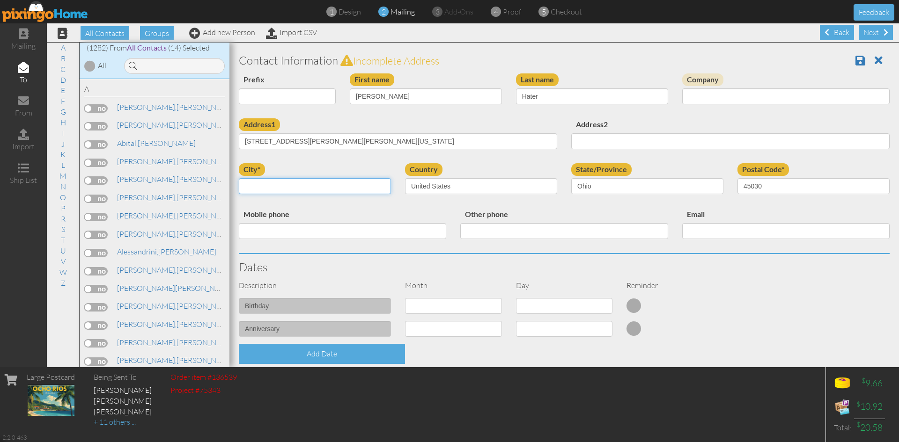
click at [279, 181] on input "city*" at bounding box center [315, 186] width 152 height 16
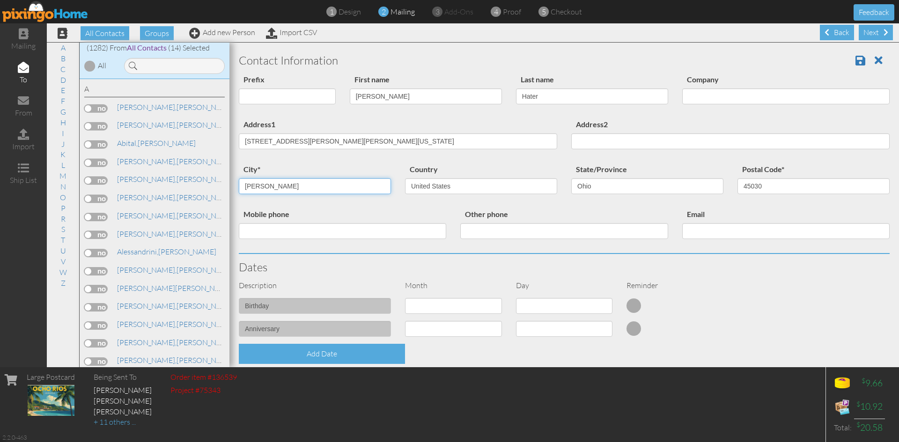
type input "[PERSON_NAME]"
click at [368, 142] on input "514 Clayton Ct Harrison, Ohio" at bounding box center [398, 141] width 318 height 16
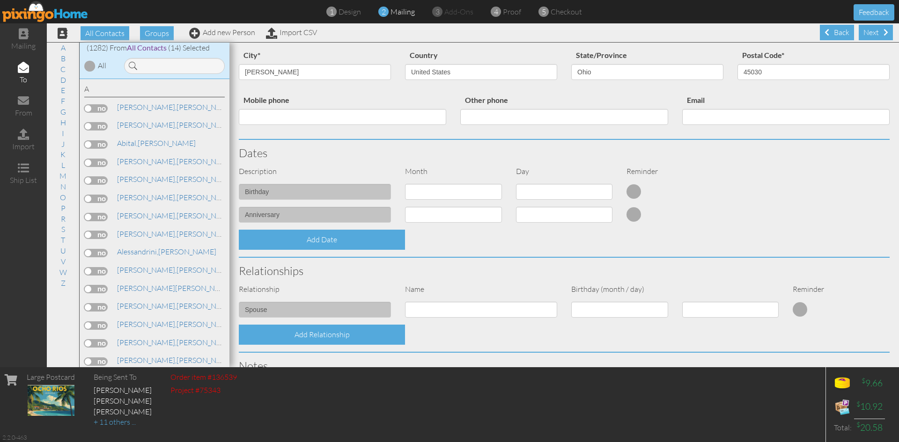
scroll to position [253, 0]
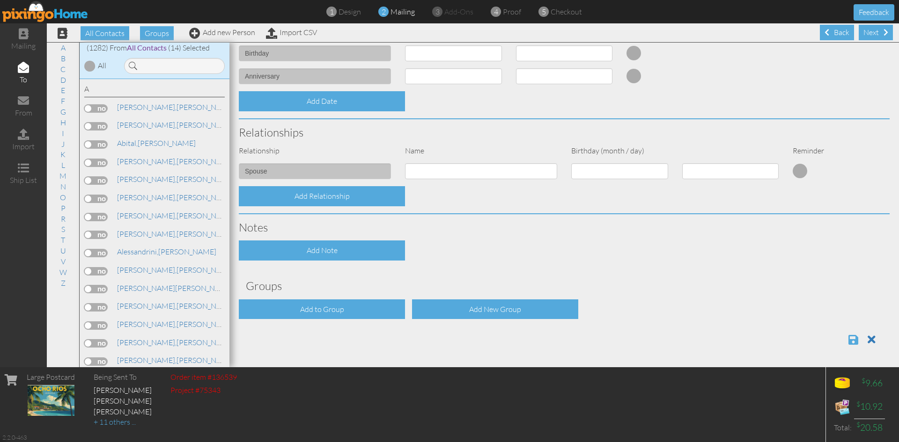
type input "[STREET_ADDRESS][PERSON_NAME]"
click at [848, 339] on span at bounding box center [853, 339] width 10 height 11
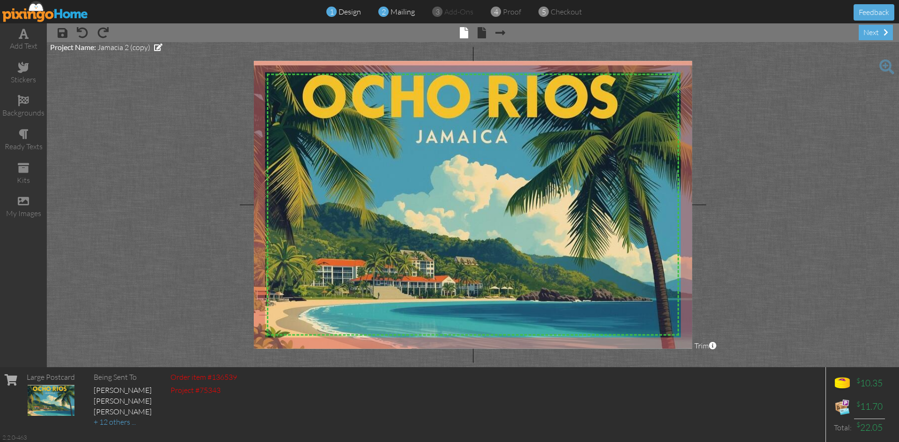
click at [404, 10] on span "mailing" at bounding box center [402, 11] width 24 height 9
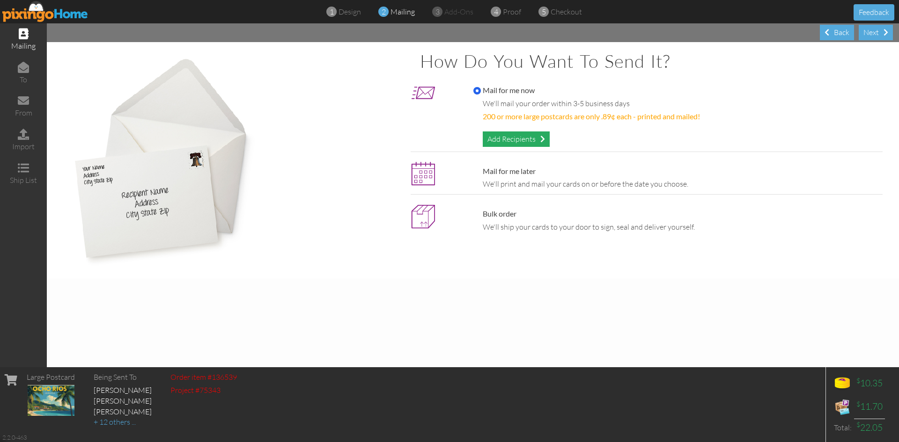
click at [506, 137] on div "Add Recipients" at bounding box center [516, 139] width 67 height 15
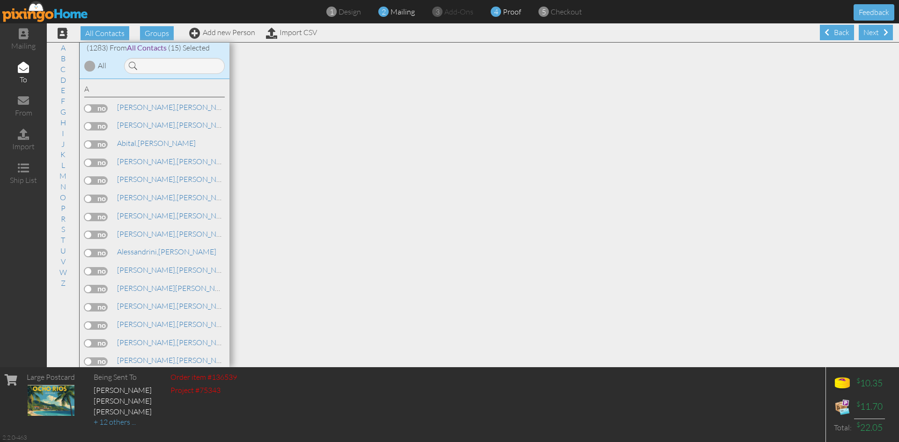
click at [515, 15] on span "proof" at bounding box center [512, 11] width 18 height 9
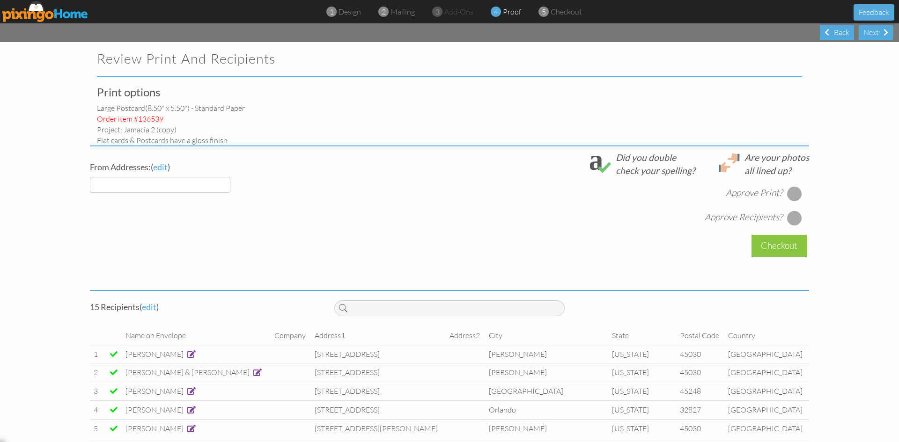
select select "object:4151"
